Goal: Task Accomplishment & Management: Use online tool/utility

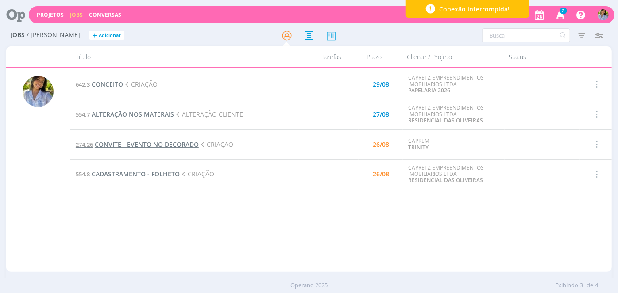
click at [138, 144] on span "CONVITE - EVENTO NO DECORADO" at bounding box center [147, 144] width 104 height 8
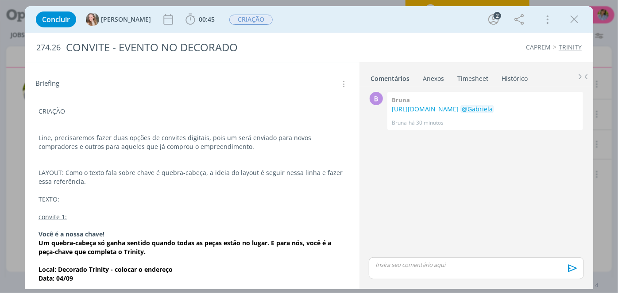
scroll to position [107, 0]
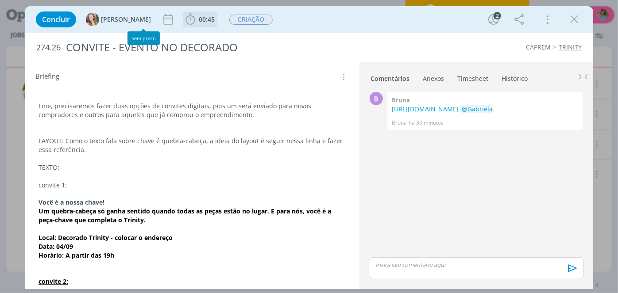
click at [199, 19] on span "00:45" at bounding box center [207, 19] width 16 height 8
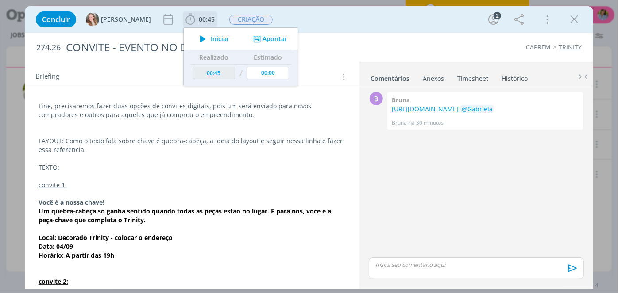
click at [211, 39] on span "Iniciar" at bounding box center [220, 39] width 19 height 6
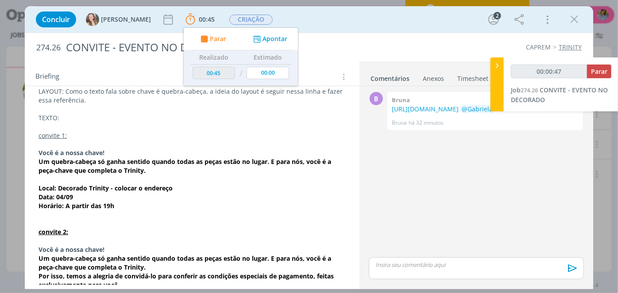
scroll to position [154, 0]
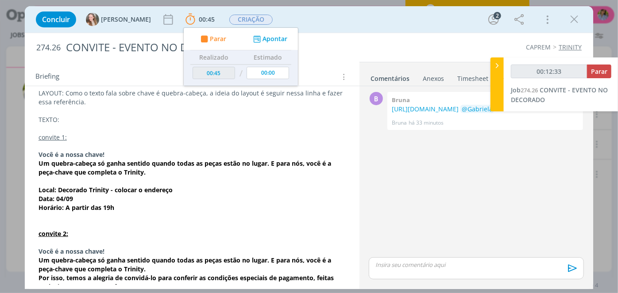
click at [135, 144] on p "dialog" at bounding box center [192, 146] width 307 height 9
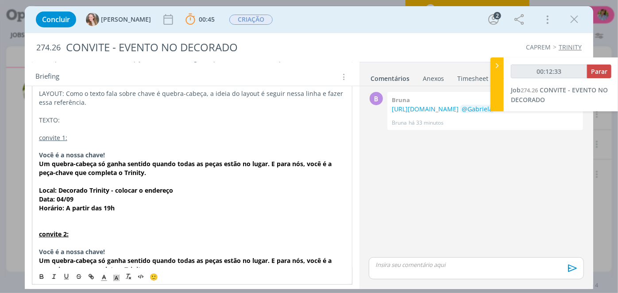
click at [135, 151] on p "Você é a nossa chave!" at bounding box center [192, 155] width 306 height 9
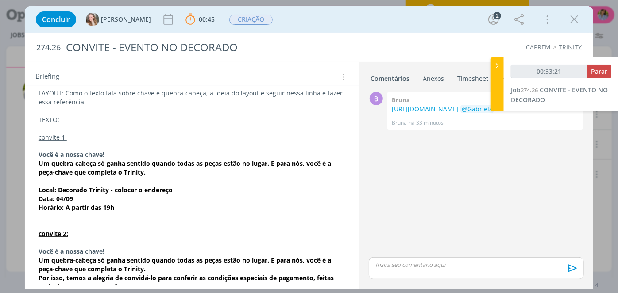
click at [75, 150] on strong "Você é a nossa chave!" at bounding box center [72, 154] width 66 height 8
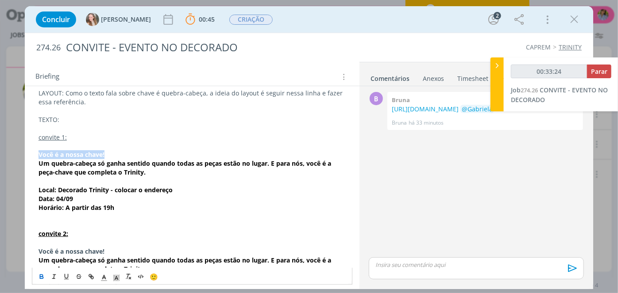
drag, startPoint x: 39, startPoint y: 152, endPoint x: 109, endPoint y: 149, distance: 70.9
click at [109, 150] on p "Você é a nossa chave!" at bounding box center [192, 154] width 307 height 9
copy strong "Você é a nossa chave!"
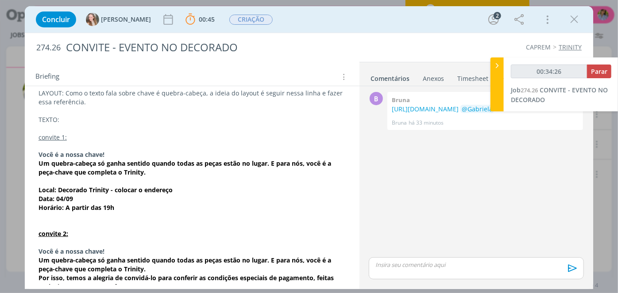
click at [83, 147] on p "dialog" at bounding box center [192, 146] width 307 height 9
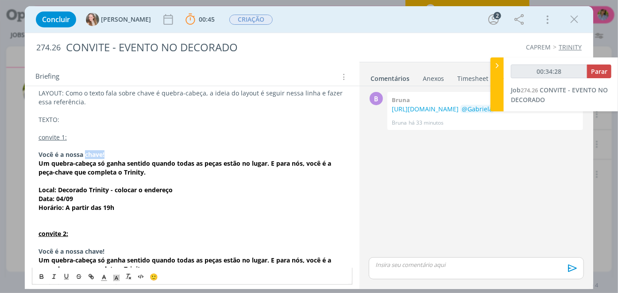
drag, startPoint x: 87, startPoint y: 152, endPoint x: 112, endPoint y: 151, distance: 25.3
click at [112, 151] on p "Você é a nossa chave!" at bounding box center [192, 154] width 307 height 9
copy strong "chave!"
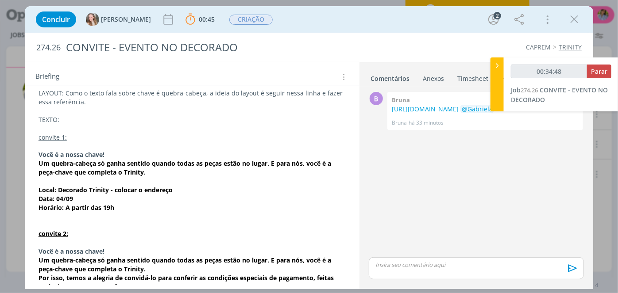
click at [42, 153] on strong "Você é a nossa chave!" at bounding box center [72, 154] width 66 height 8
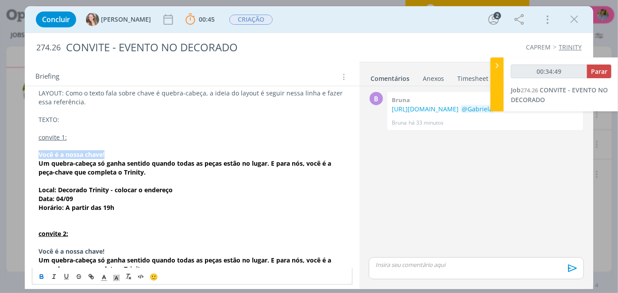
drag, startPoint x: 39, startPoint y: 151, endPoint x: 116, endPoint y: 156, distance: 77.6
click at [118, 156] on p "Você é a nossa chave!" at bounding box center [192, 154] width 307 height 9
copy strong "Você é a nossa chave!"
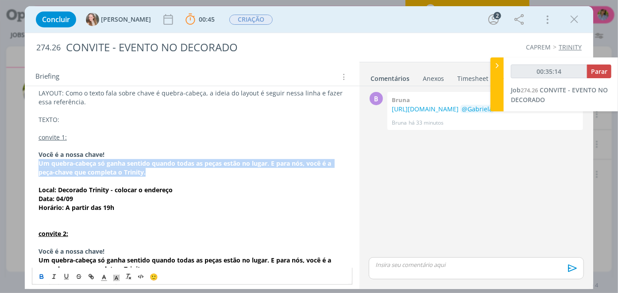
drag, startPoint x: 36, startPoint y: 162, endPoint x: 146, endPoint y: 171, distance: 110.1
click at [149, 174] on div "CRIAÇÃO Line, precisaremos fazer duas opções de convites digitais, pois um será…" at bounding box center [192, 247] width 320 height 446
copy strong "Um quebra-cabeça só ganha sentido quando todas as peças estão no lugar. E para …"
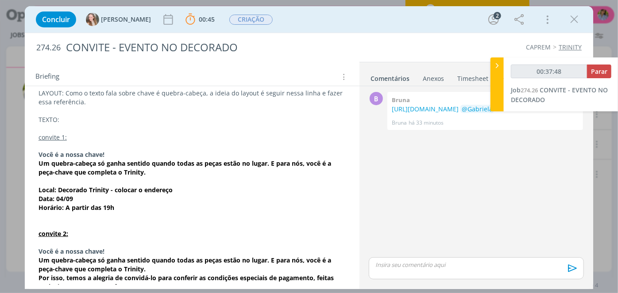
click at [96, 195] on p "Data: 04/09" at bounding box center [192, 199] width 307 height 9
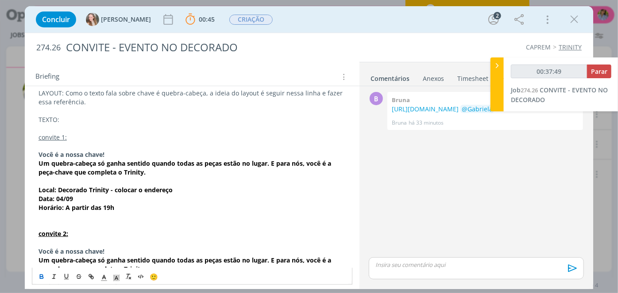
click at [98, 189] on strong "Local: Decorado Trinity - colocar o endereço" at bounding box center [106, 190] width 134 height 8
drag, startPoint x: 57, startPoint y: 197, endPoint x: 74, endPoint y: 197, distance: 17.3
click at [74, 197] on p "Data: 04/09" at bounding box center [192, 199] width 307 height 9
drag, startPoint x: 65, startPoint y: 207, endPoint x: 119, endPoint y: 209, distance: 54.0
click at [122, 209] on p "Horário: A partir das 19h" at bounding box center [192, 208] width 307 height 9
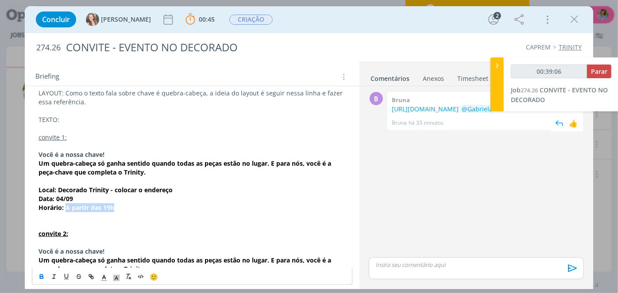
copy strong "A partir das 19h"
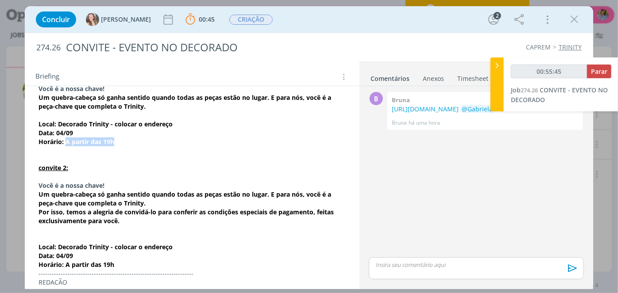
scroll to position [240, 0]
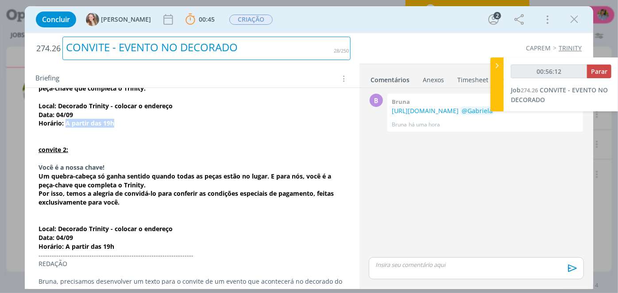
click at [121, 36] on h2 "274.26 CONVITE - EVENTO NO DECORADO" at bounding box center [193, 48] width 315 height 31
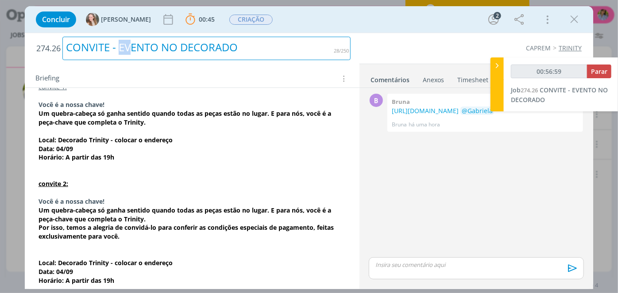
scroll to position [207, 0]
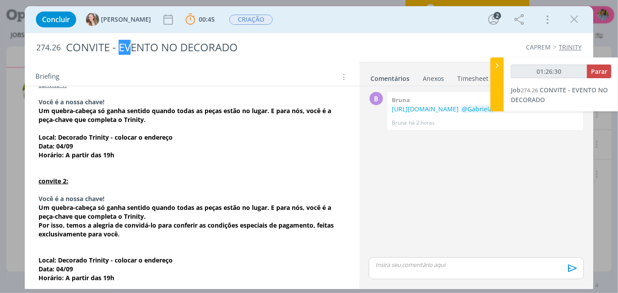
type input "01:27:30"
